Goal: Task Accomplishment & Management: Complete application form

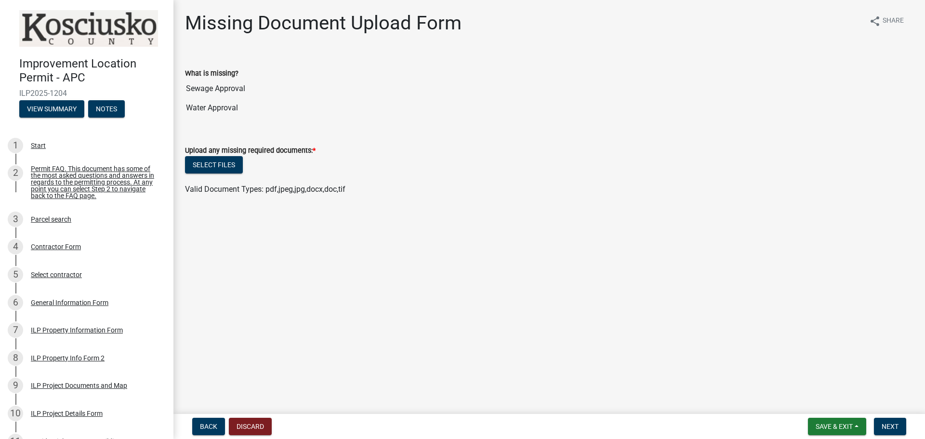
click at [219, 88] on input "Sewage Approval" at bounding box center [549, 88] width 729 height 19
click at [306, 98] on input "Sewage Approval" at bounding box center [549, 88] width 729 height 19
click at [276, 161] on div "Select files" at bounding box center [549, 166] width 729 height 20
click at [225, 110] on input "Water Approval" at bounding box center [549, 107] width 729 height 19
click at [229, 90] on input "Sewage Approval" at bounding box center [549, 88] width 729 height 19
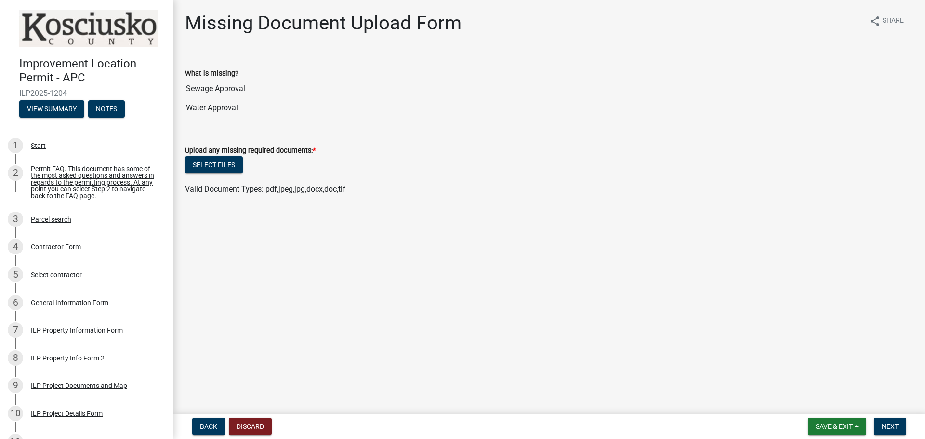
click at [264, 153] on label "Upload any missing required documents: *" at bounding box center [250, 150] width 131 height 7
click at [132, 310] on div "Improvement Location Permit - APC ILP2025-1204 View Summary Notes 1 Start 2 Per…" at bounding box center [462, 219] width 925 height 439
click at [228, 164] on button "Select files" at bounding box center [214, 164] width 58 height 17
click at [897, 423] on span "Next" at bounding box center [890, 427] width 17 height 8
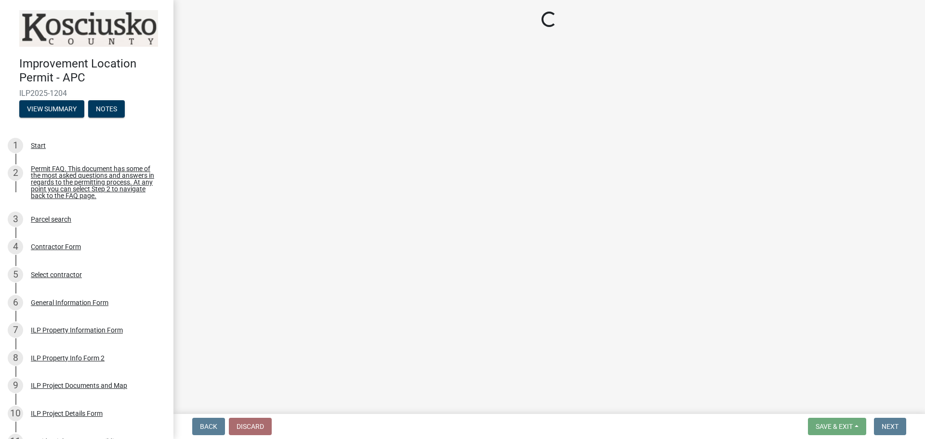
click at [421, 318] on main "Loading..." at bounding box center [549, 205] width 752 height 410
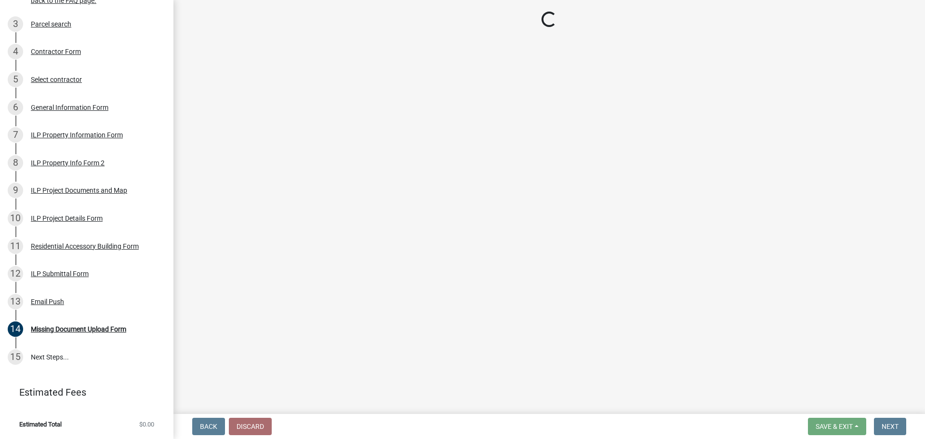
scroll to position [200, 0]
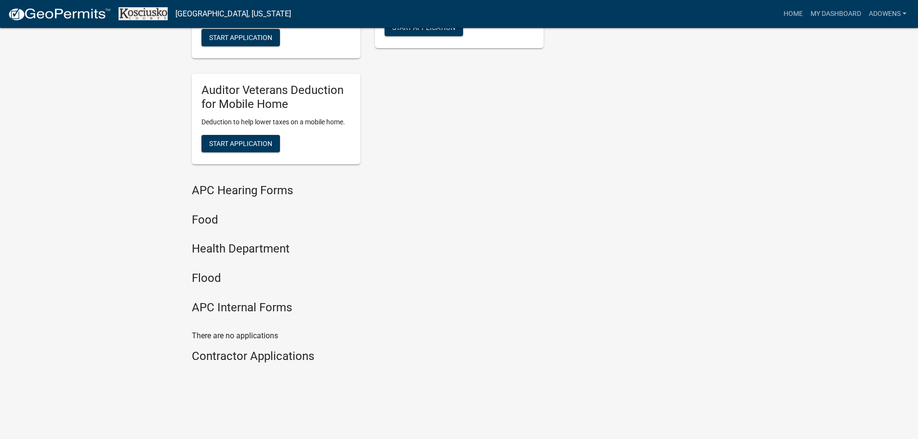
scroll to position [1251, 0]
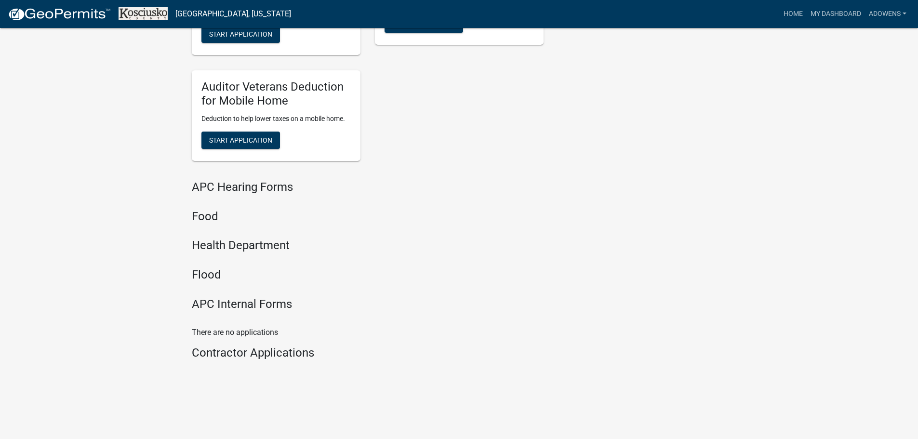
click at [274, 242] on h4 "Health Department" at bounding box center [368, 246] width 352 height 14
click at [257, 251] on h4 "Health Department" at bounding box center [368, 246] width 352 height 14
click at [206, 251] on h4 "Health Department" at bounding box center [368, 246] width 352 height 14
click at [203, 243] on h4 "Health Department" at bounding box center [368, 246] width 352 height 14
click at [207, 210] on h4 "Food" at bounding box center [368, 217] width 352 height 14
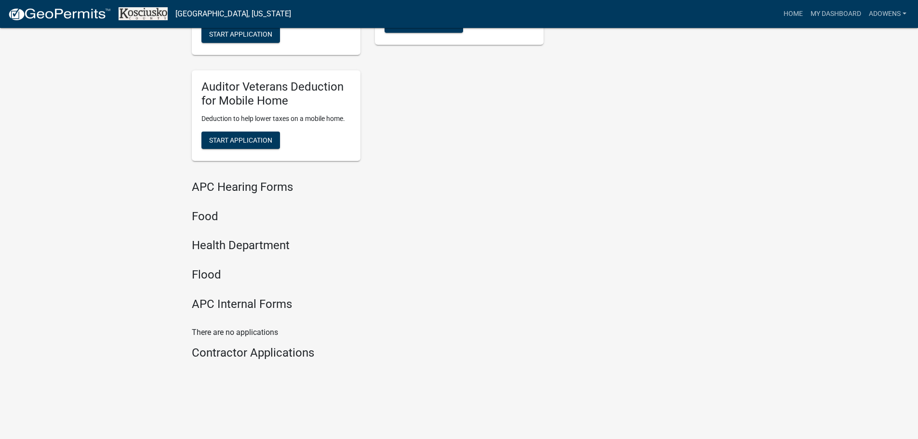
click at [214, 190] on h4 "APC Hearing Forms" at bounding box center [368, 187] width 352 height 14
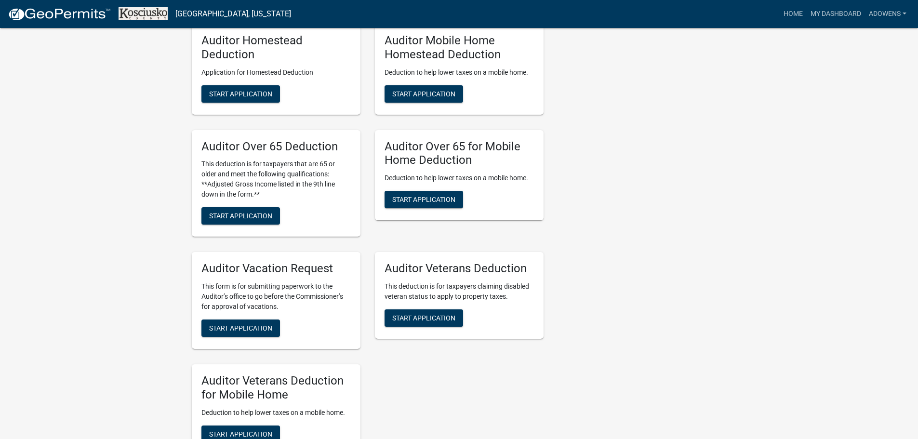
scroll to position [1108, 0]
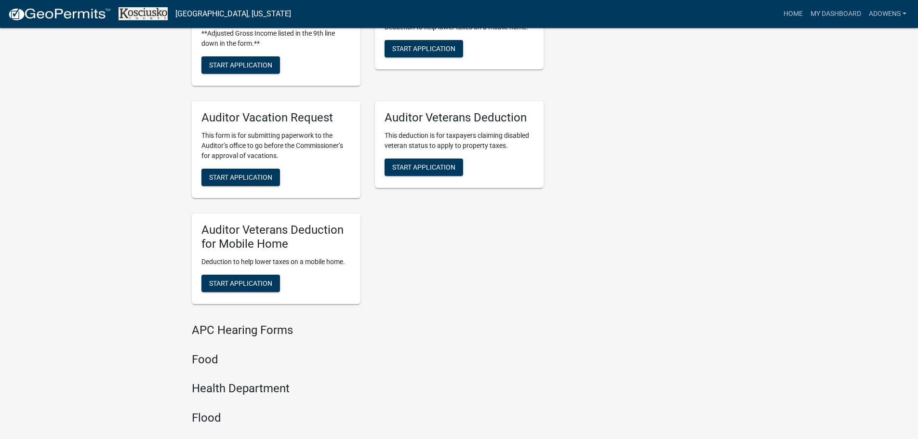
click at [234, 339] on div "APC Hearing Forms" at bounding box center [368, 332] width 352 height 18
click at [215, 355] on h4 "Food" at bounding box center [368, 360] width 352 height 14
click at [214, 355] on h4 "Food" at bounding box center [368, 360] width 352 height 14
click at [210, 389] on h4 "Health Department" at bounding box center [368, 389] width 352 height 14
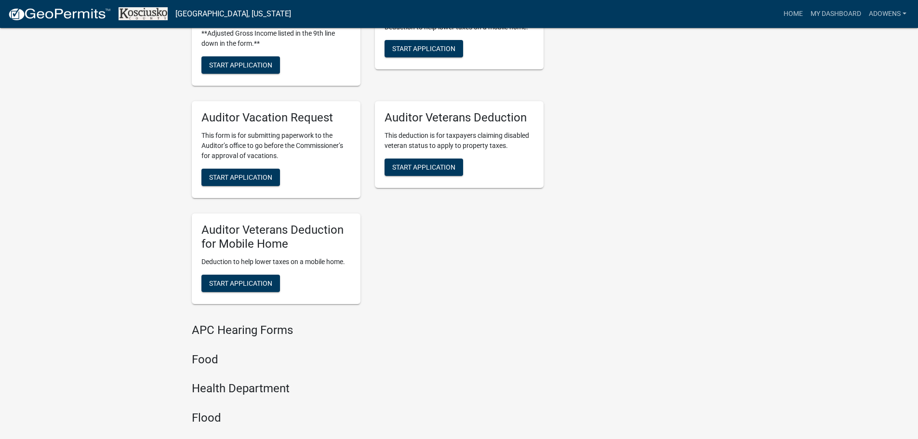
click at [210, 414] on h4 "Flood" at bounding box center [368, 418] width 352 height 14
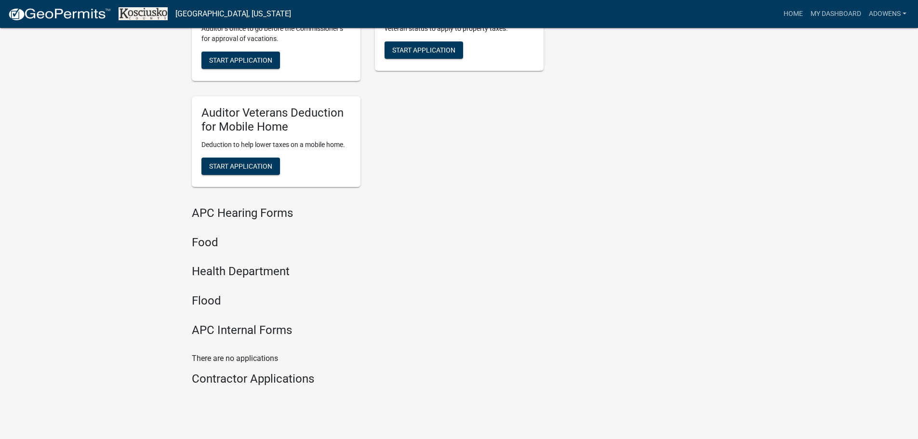
scroll to position [1251, 0]
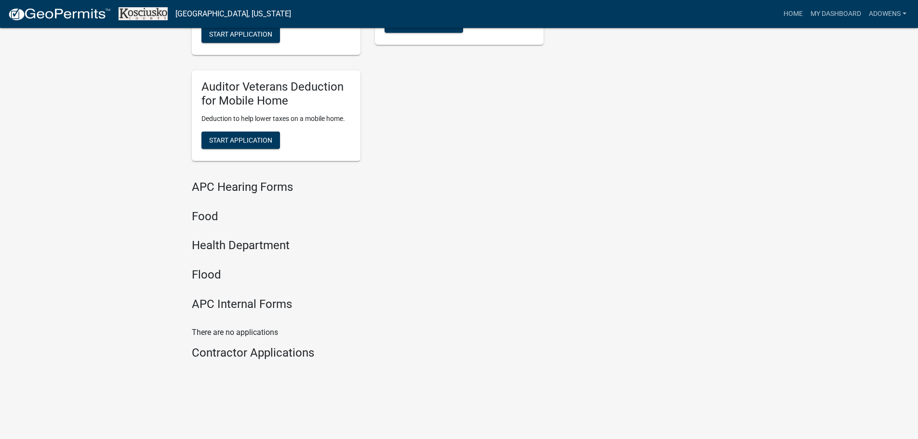
click at [241, 333] on p "There are no applications" at bounding box center [368, 333] width 352 height 12
click at [238, 366] on div "There are no applications Contractor Applications" at bounding box center [368, 351] width 366 height 49
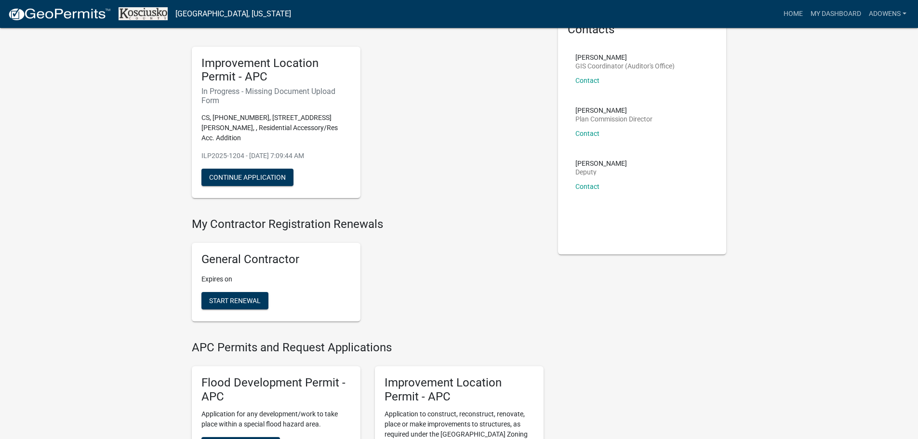
scroll to position [0, 0]
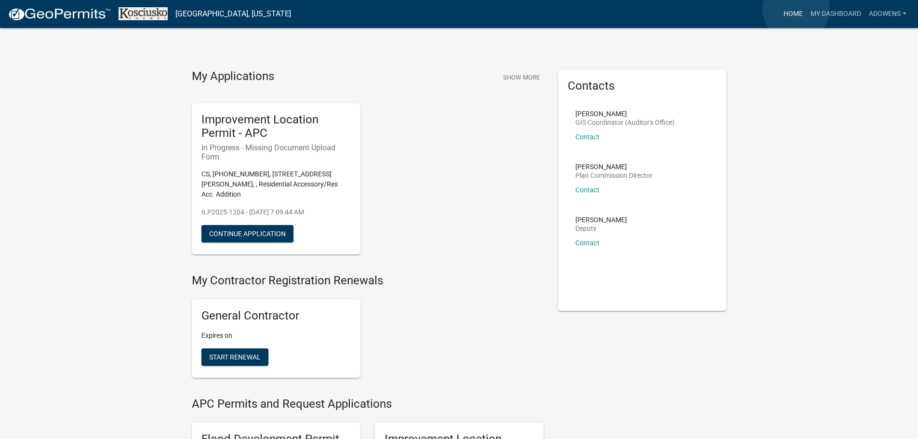
click at [796, 8] on link "Home" at bounding box center [793, 14] width 27 height 18
click at [788, 12] on link "Home" at bounding box center [793, 14] width 27 height 18
click at [818, 13] on link "My Dashboard" at bounding box center [836, 14] width 58 height 18
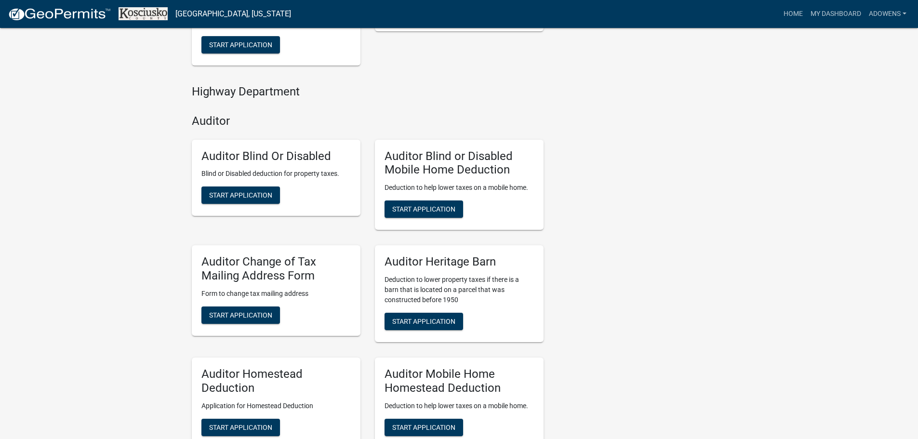
scroll to position [577, 0]
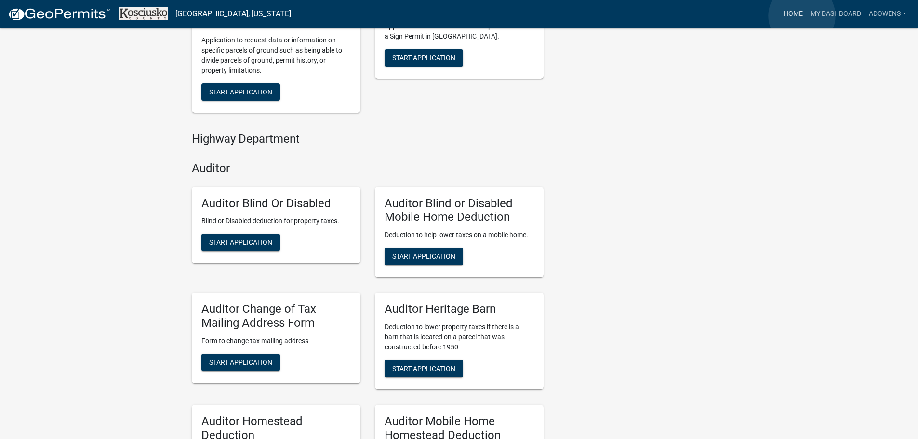
click at [802, 15] on link "Home" at bounding box center [793, 14] width 27 height 18
click at [795, 14] on link "Home" at bounding box center [793, 14] width 27 height 18
click at [789, 10] on link "Home" at bounding box center [793, 14] width 27 height 18
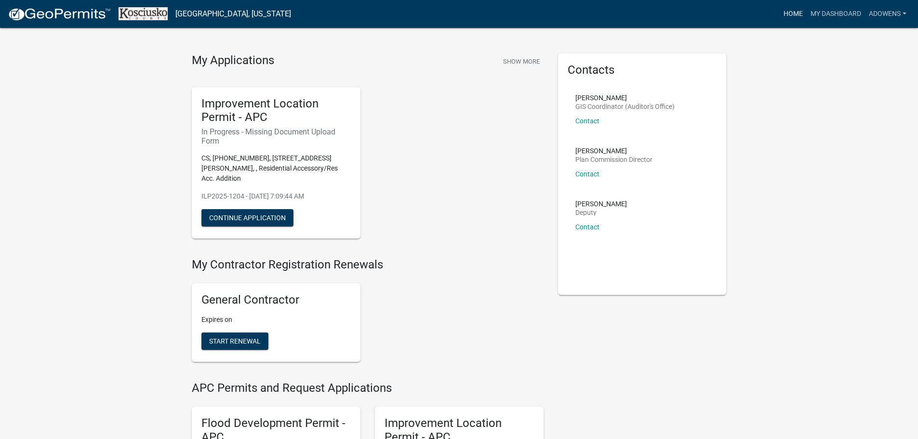
scroll to position [0, 0]
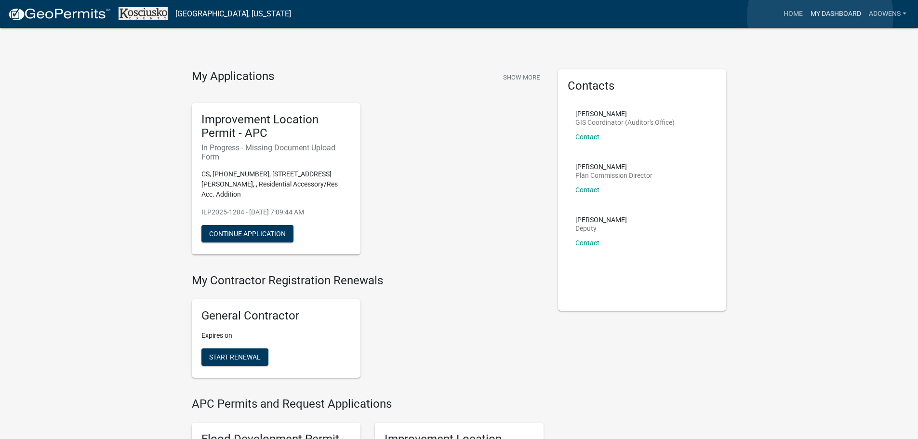
click at [820, 15] on link "My Dashboard" at bounding box center [836, 14] width 58 height 18
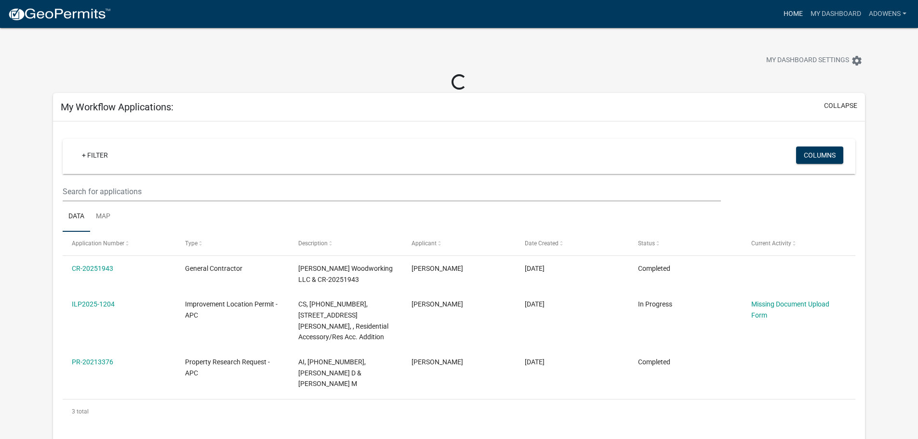
click at [780, 11] on link "Home" at bounding box center [793, 14] width 27 height 18
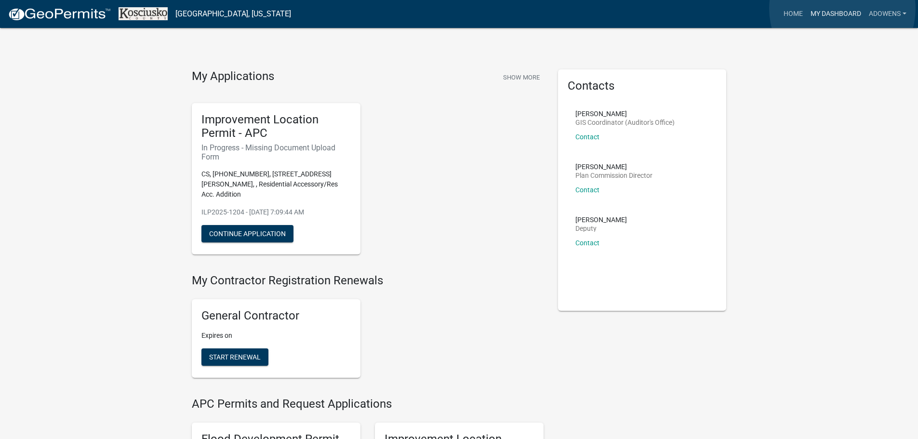
click at [842, 9] on link "My Dashboard" at bounding box center [836, 14] width 58 height 18
